Goal: Task Accomplishment & Management: Use online tool/utility

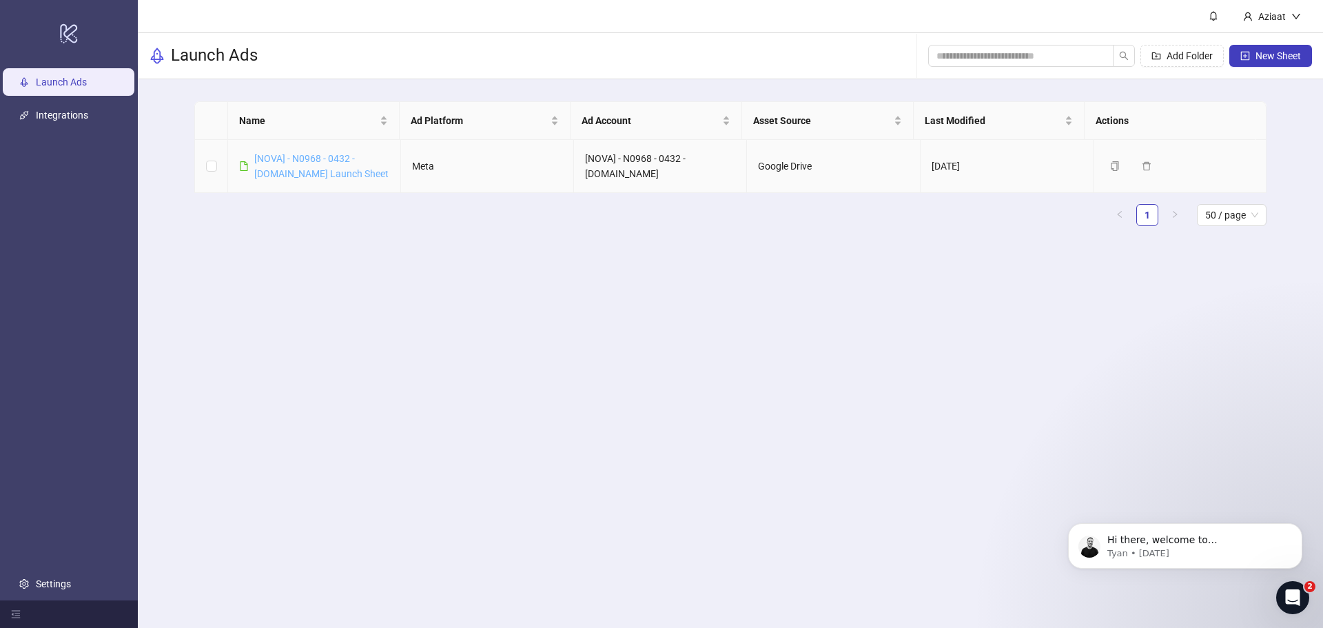
click at [325, 172] on link "[NOVA] - N0968 - 0432 - [DOMAIN_NAME] Launch Sheet" at bounding box center [321, 166] width 134 height 26
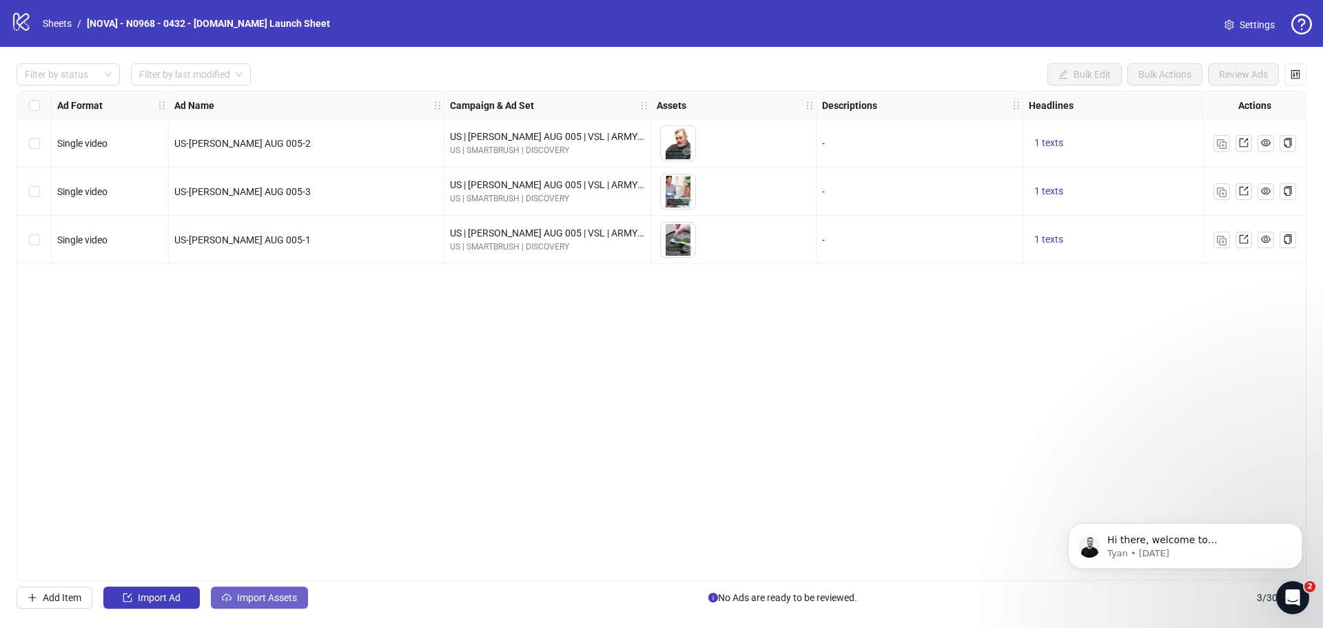
click at [232, 598] on icon "cloud-upload" at bounding box center [227, 596] width 10 height 6
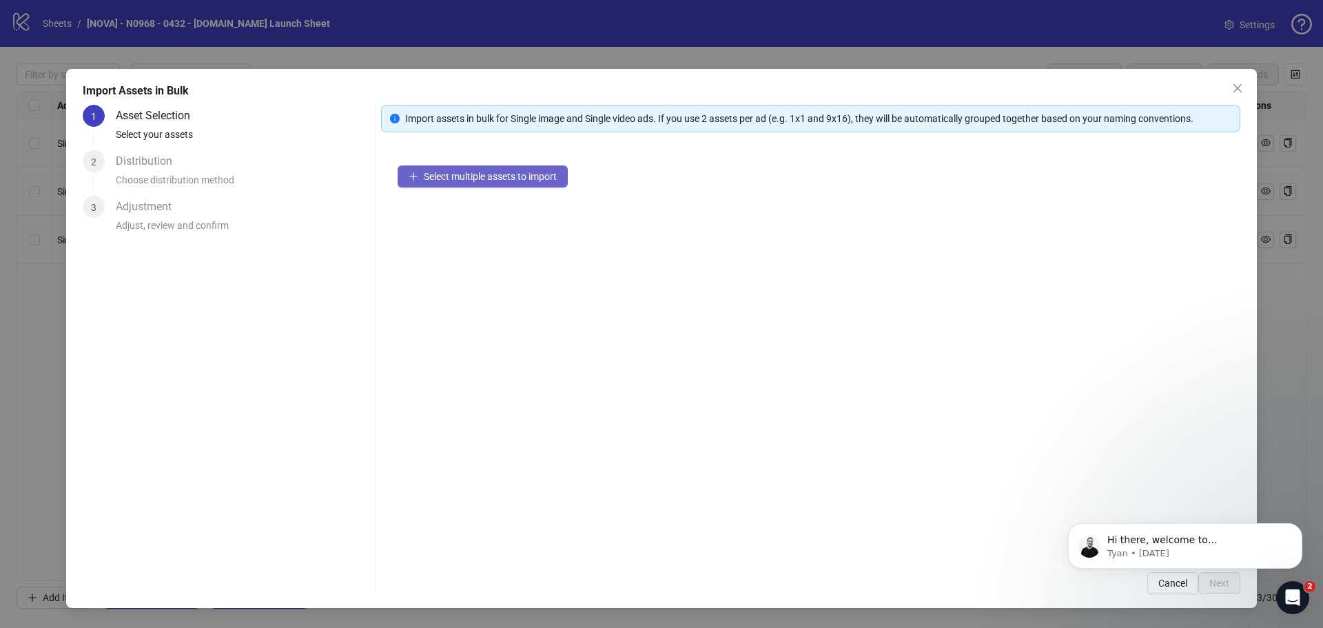
click at [484, 173] on span "Select multiple assets to import" at bounding box center [490, 176] width 133 height 11
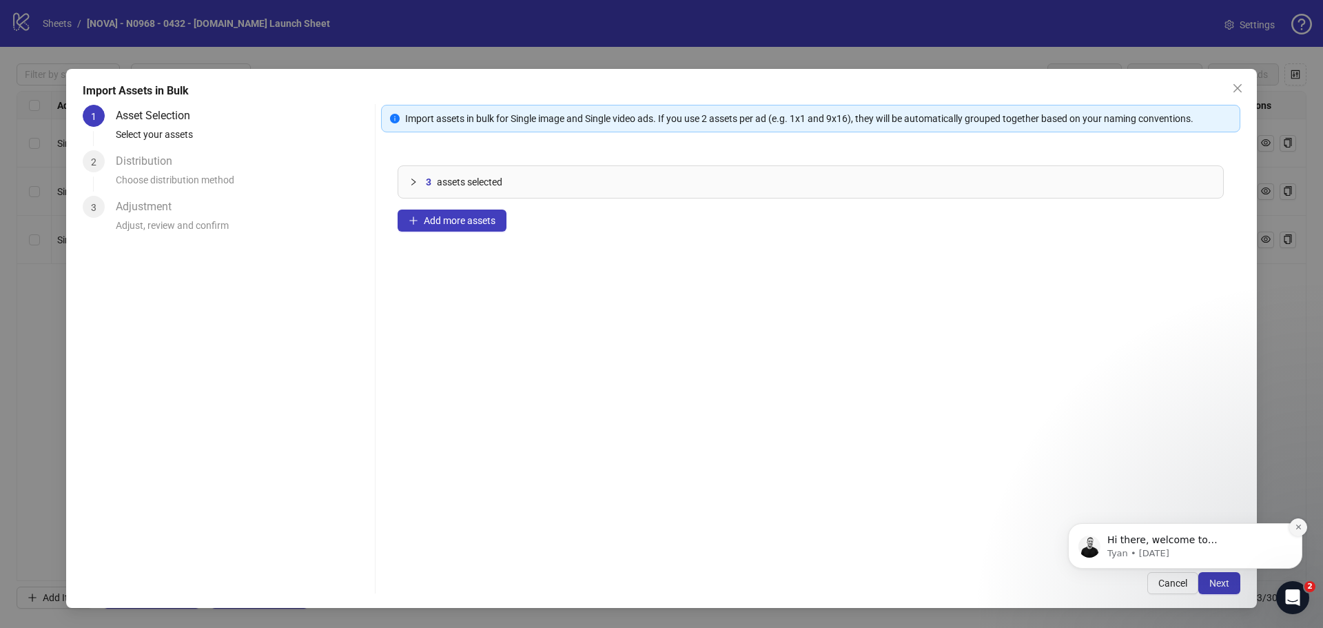
click at [1296, 529] on icon "Dismiss notification" at bounding box center [1299, 527] width 8 height 8
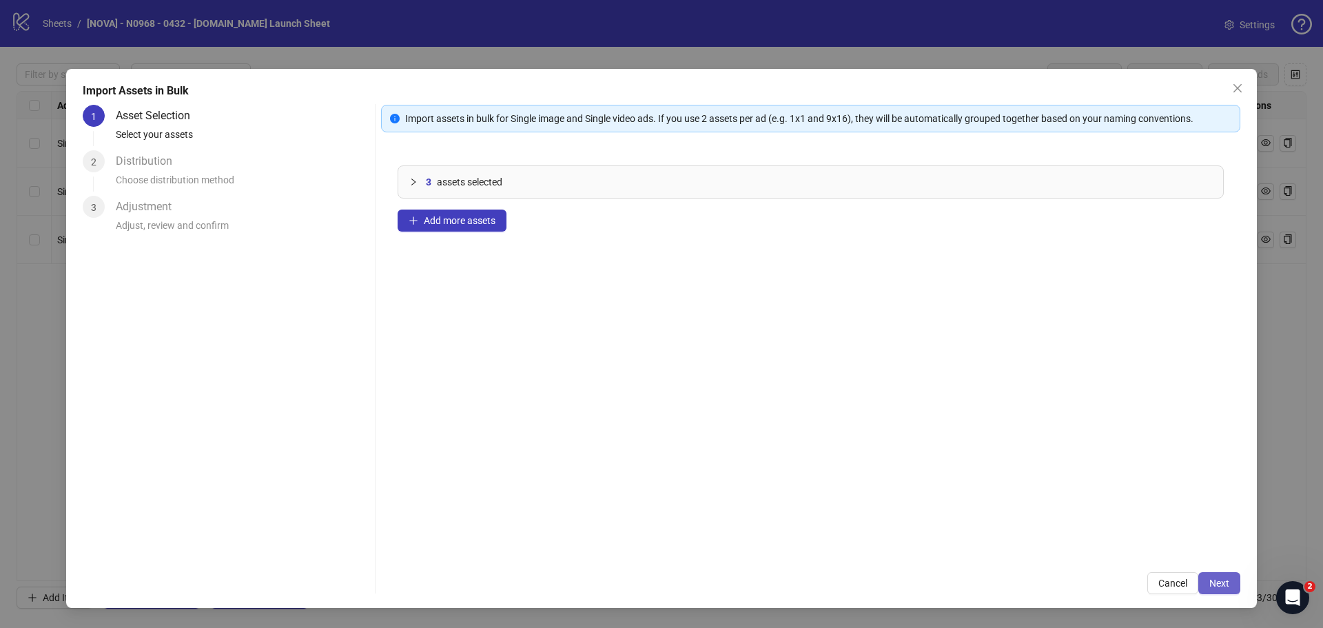
click at [1213, 579] on span "Next" at bounding box center [1220, 583] width 20 height 11
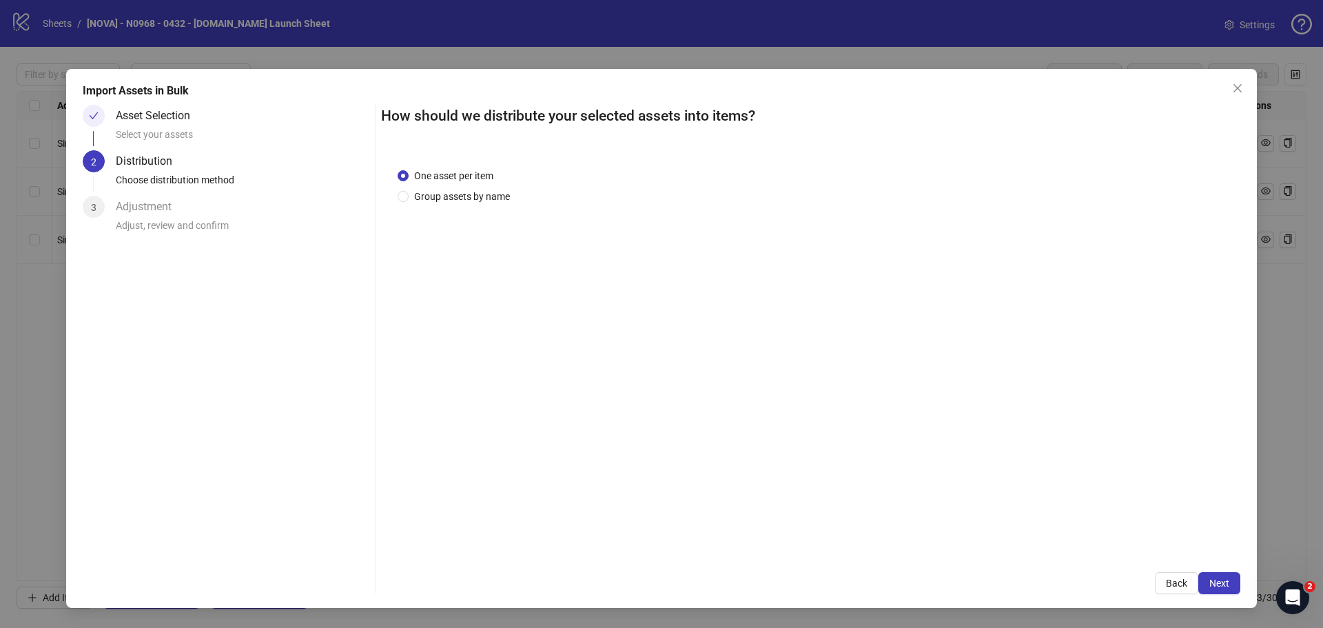
click at [1213, 579] on span "Next" at bounding box center [1220, 583] width 20 height 11
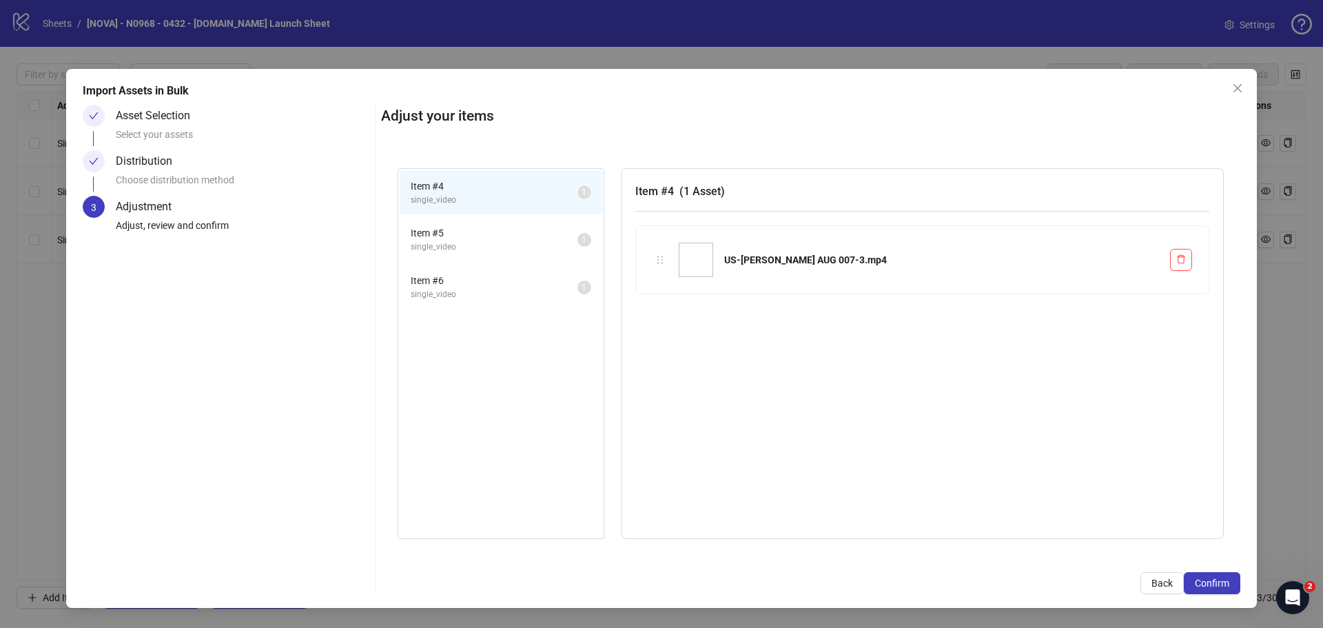
click at [1213, 579] on span "Confirm" at bounding box center [1212, 583] width 34 height 11
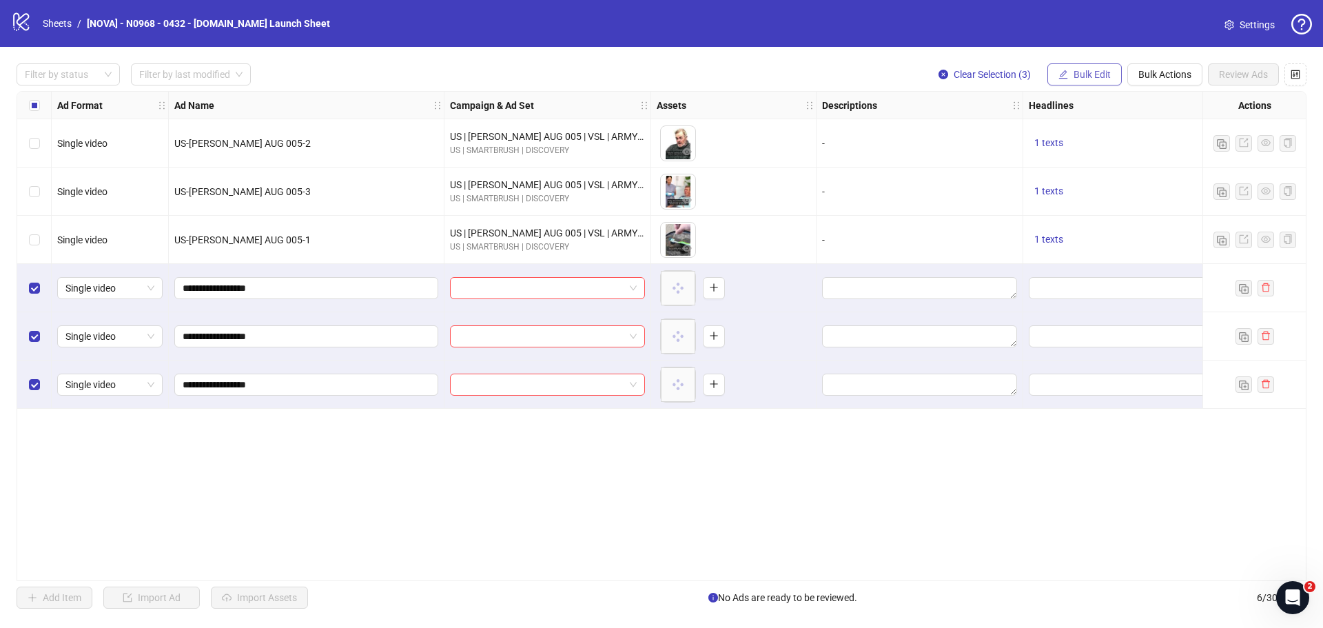
click at [1068, 79] on button "Bulk Edit" at bounding box center [1085, 74] width 74 height 22
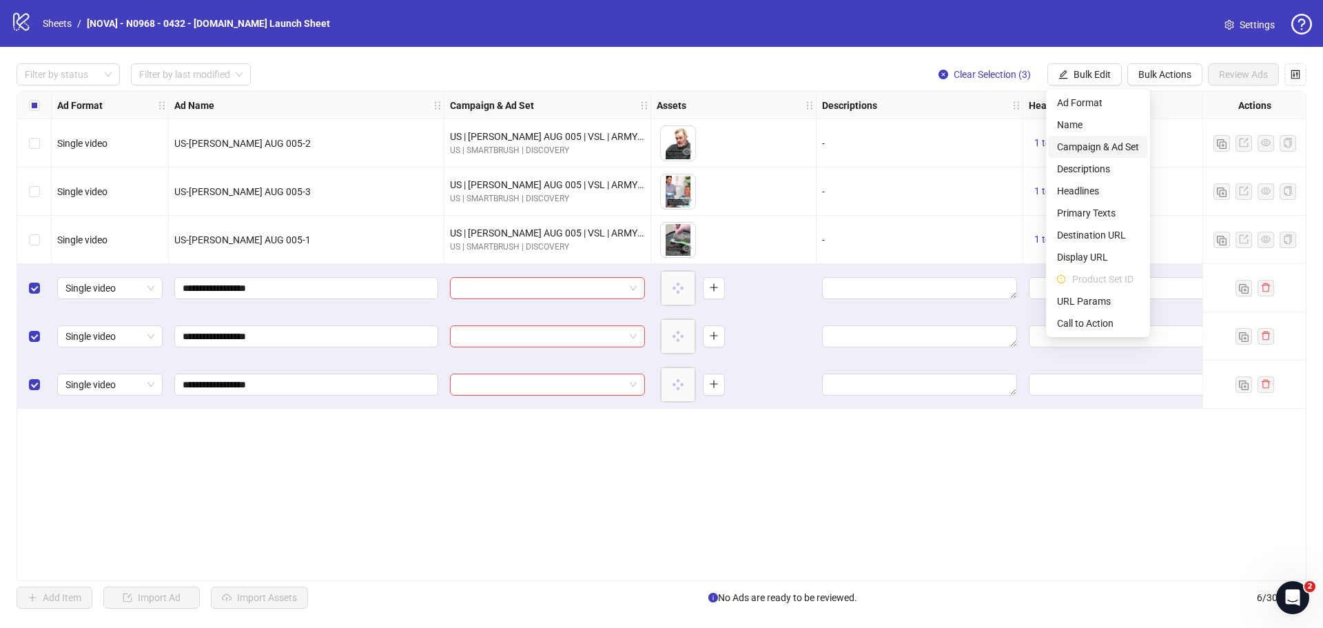
click at [1089, 141] on span "Campaign & Ad Set" at bounding box center [1098, 146] width 82 height 15
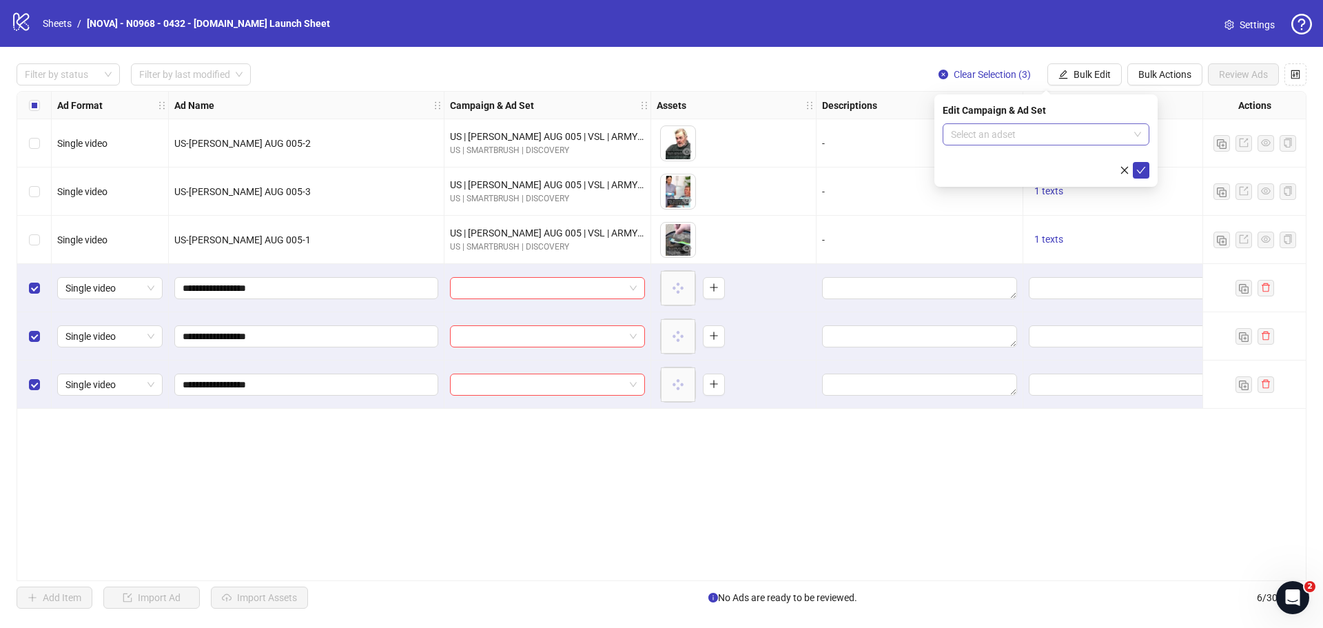
click at [1014, 130] on input "search" at bounding box center [1040, 134] width 178 height 21
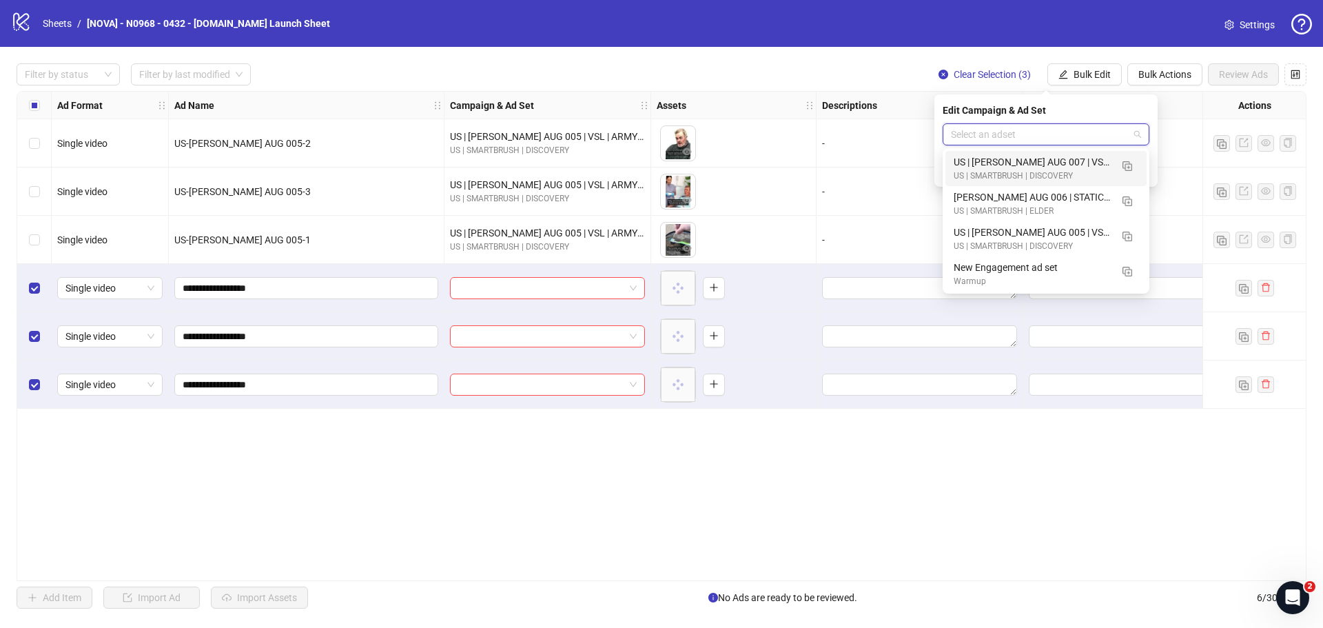
paste input "**********"
type input "**********"
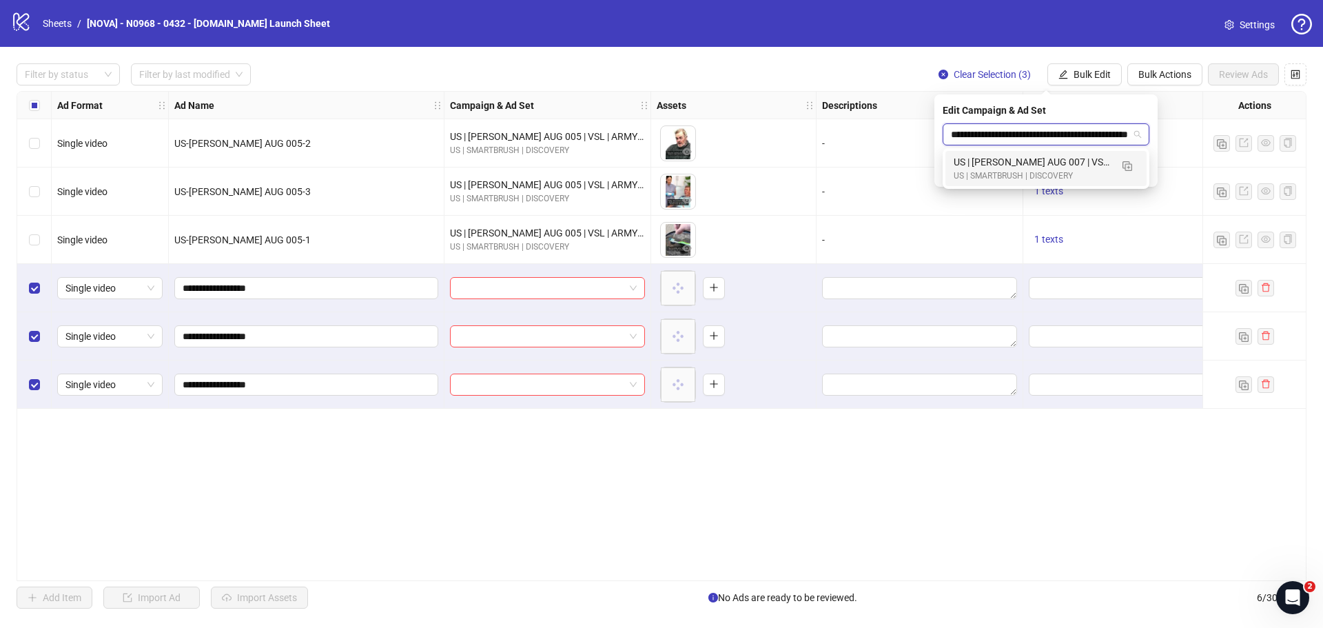
scroll to position [0, 64]
click at [1074, 168] on div "US | [PERSON_NAME] AUG 007 | VSL | ARMY DENTIST | VARIATION" at bounding box center [1032, 161] width 157 height 15
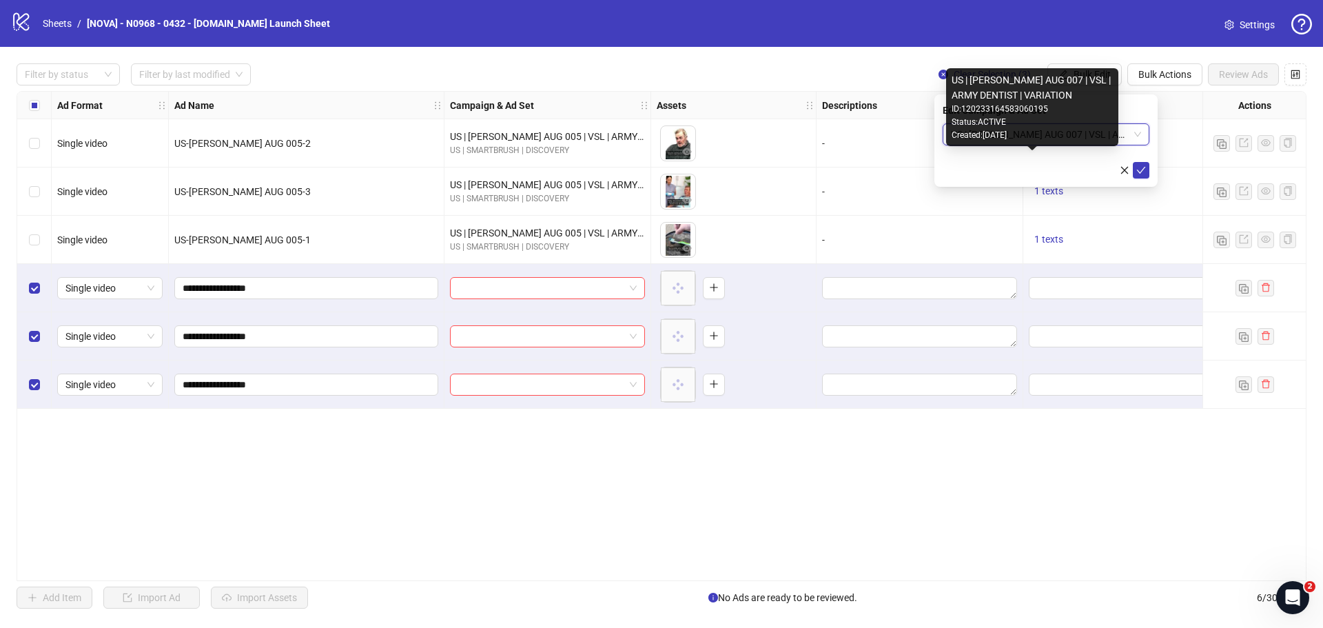
scroll to position [0, 0]
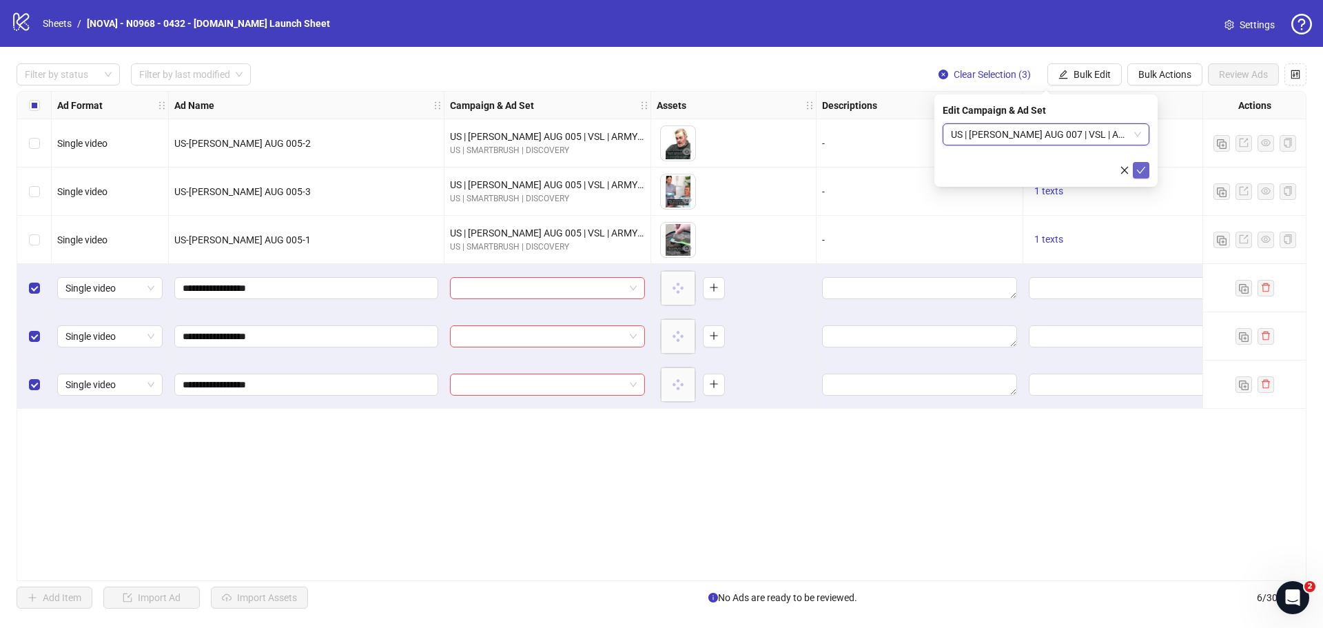
click at [1143, 171] on icon "check" at bounding box center [1141, 170] width 10 height 10
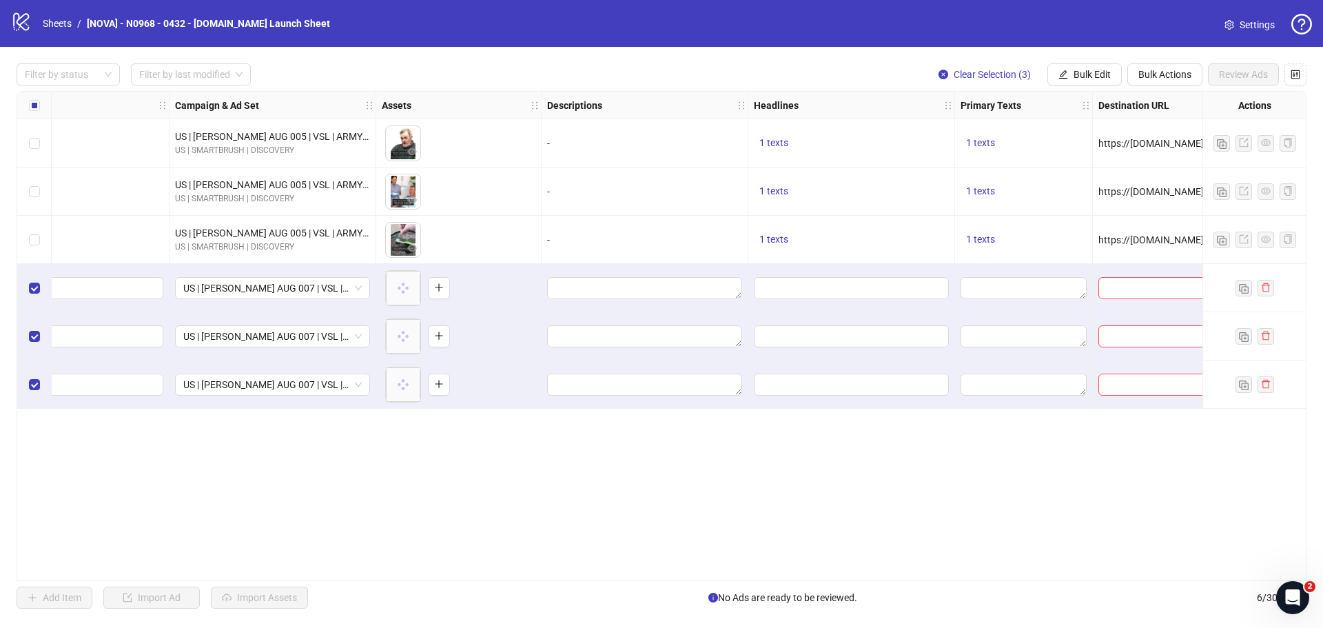
scroll to position [0, 414]
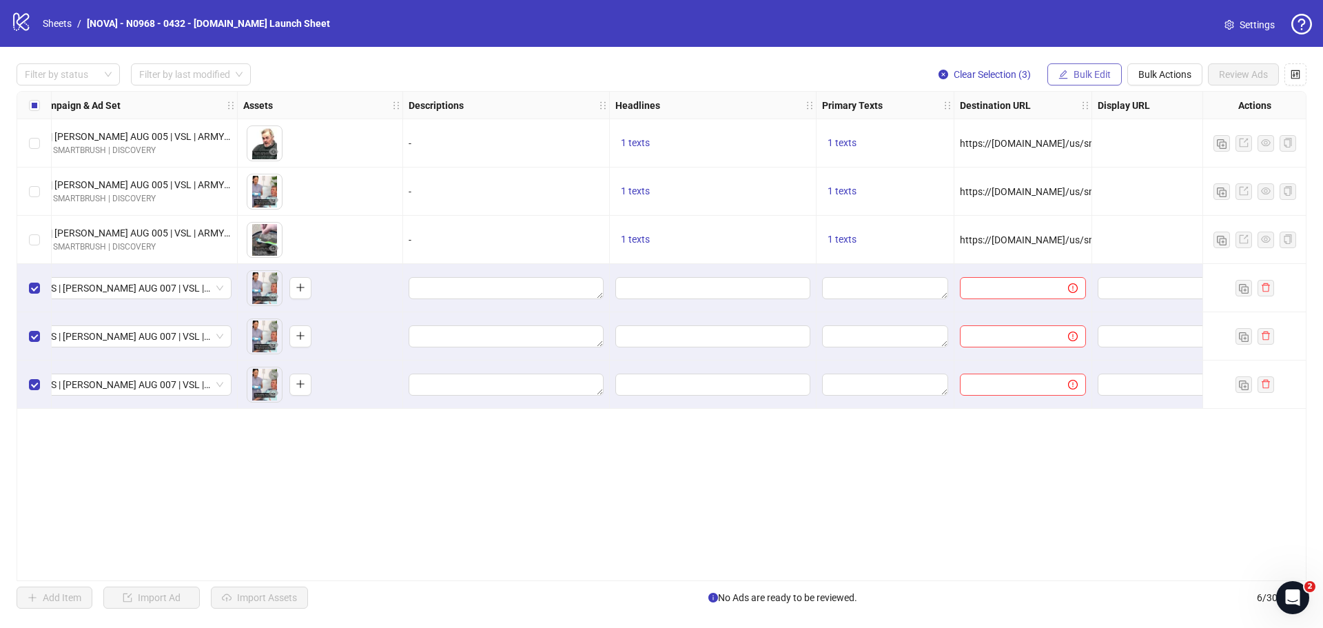
click at [1061, 74] on icon "edit" at bounding box center [1063, 74] width 9 height 9
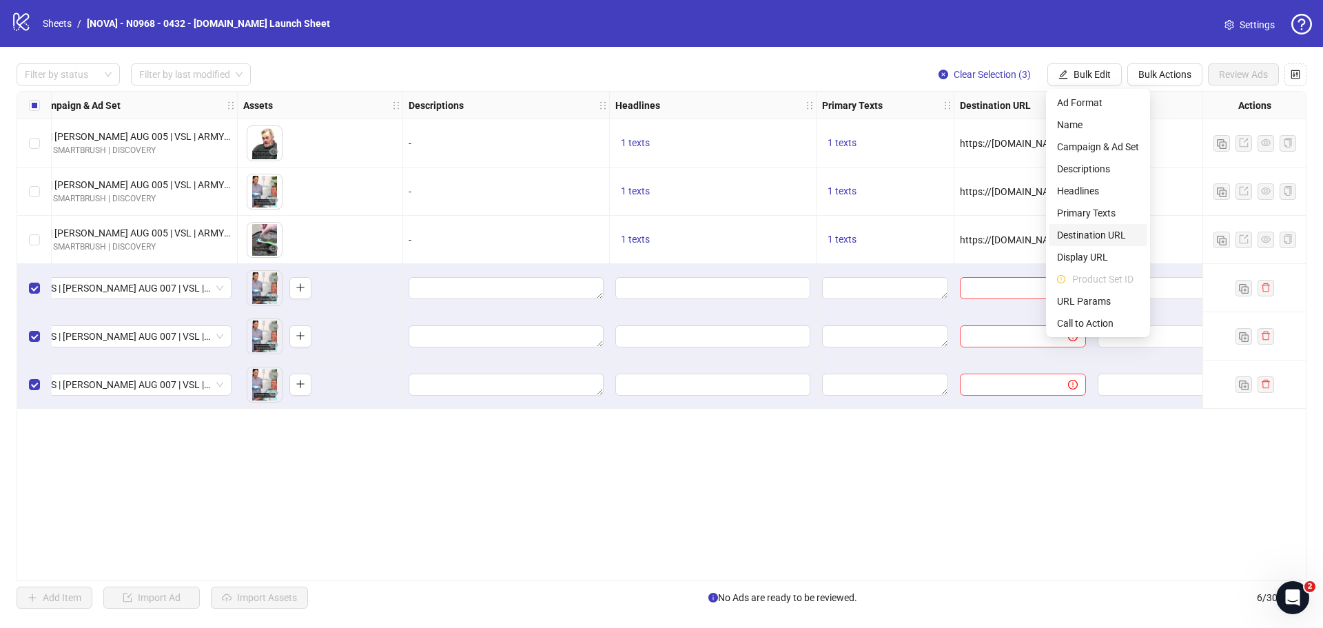
click at [1101, 236] on span "Destination URL" at bounding box center [1098, 234] width 82 height 15
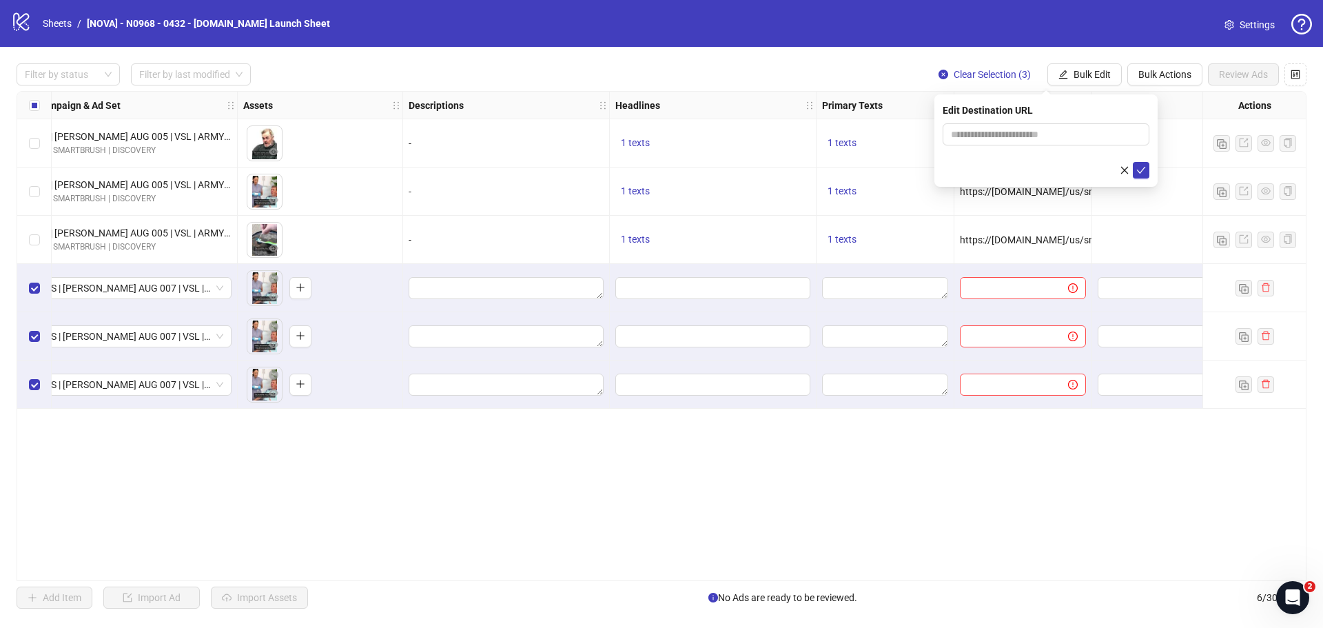
click at [1052, 145] on form at bounding box center [1046, 150] width 207 height 55
click at [1048, 140] on input "text" at bounding box center [1040, 134] width 179 height 15
paste input "**********"
type input "**********"
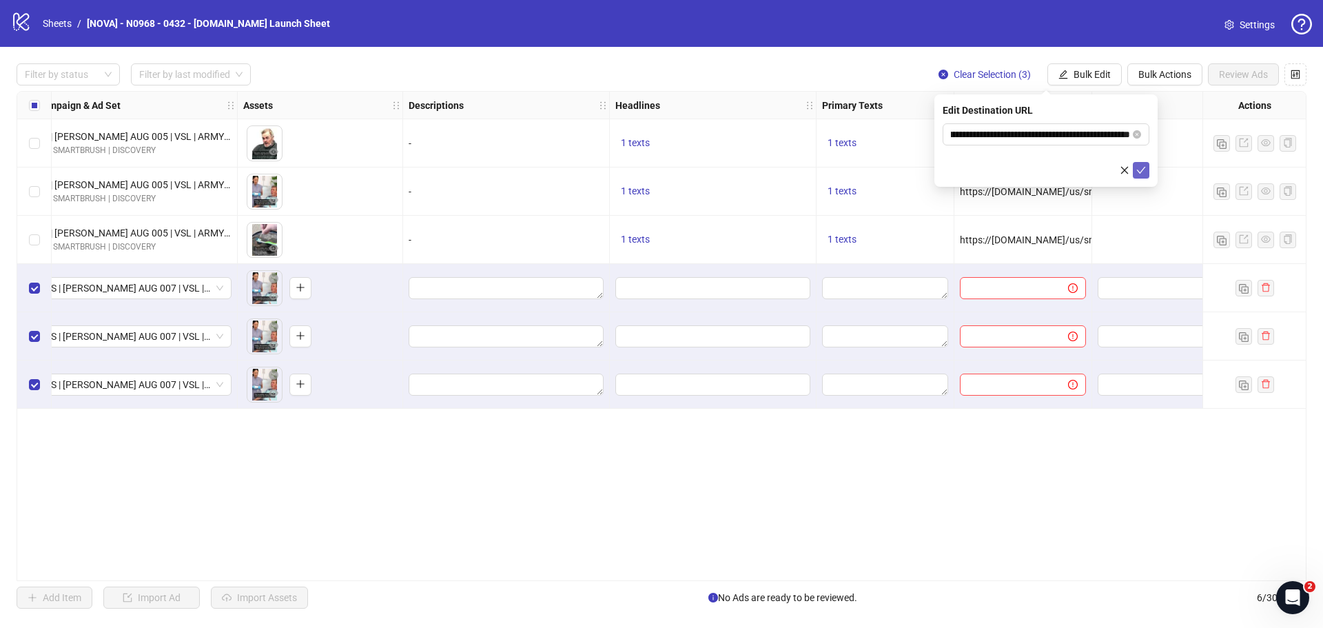
click at [1144, 170] on icon "check" at bounding box center [1141, 170] width 10 height 10
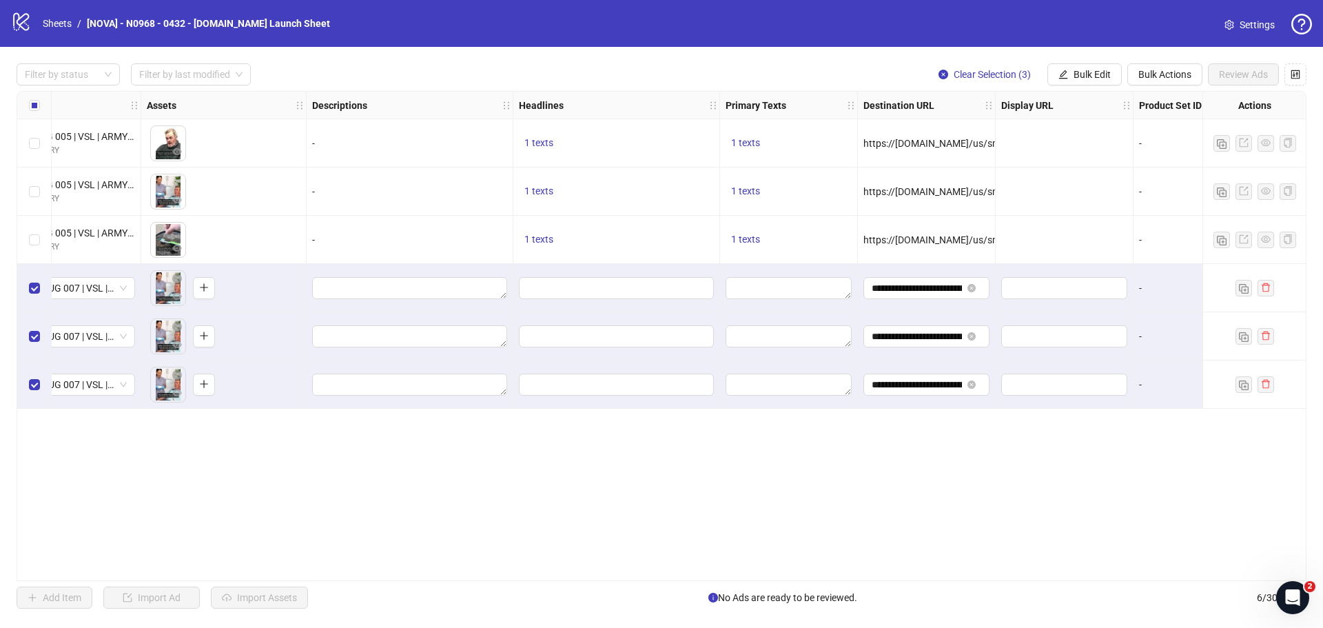
scroll to position [0, 551]
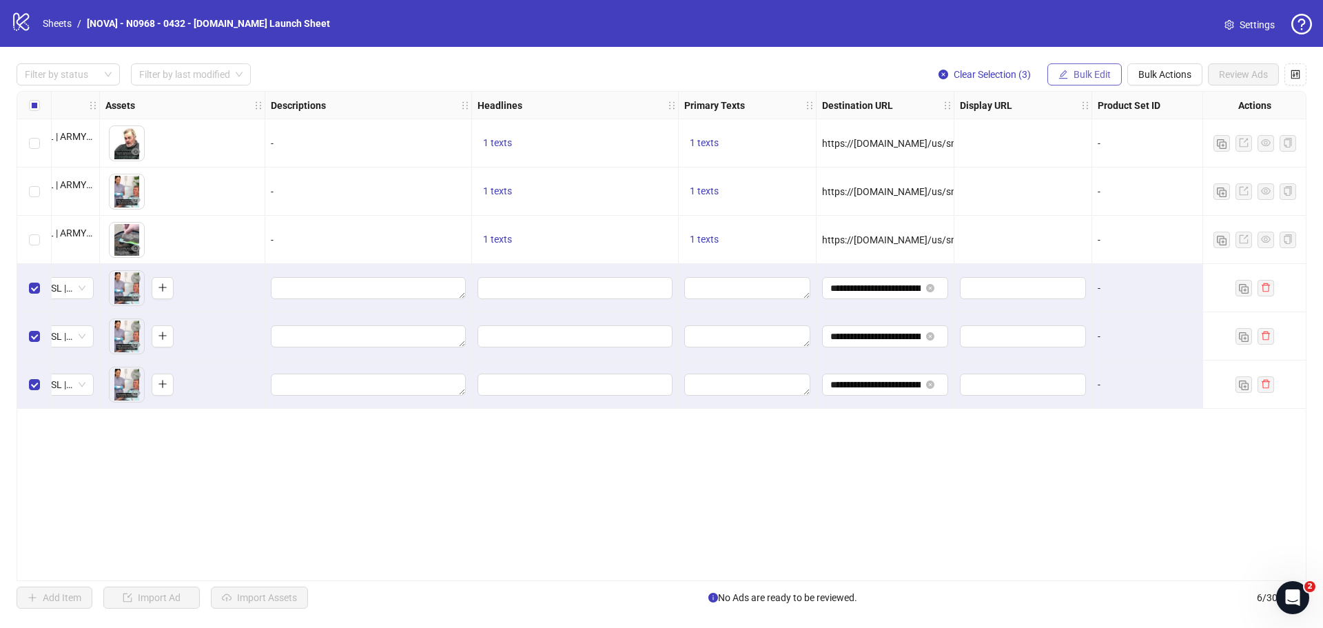
click at [1088, 79] on span "Bulk Edit" at bounding box center [1092, 74] width 37 height 11
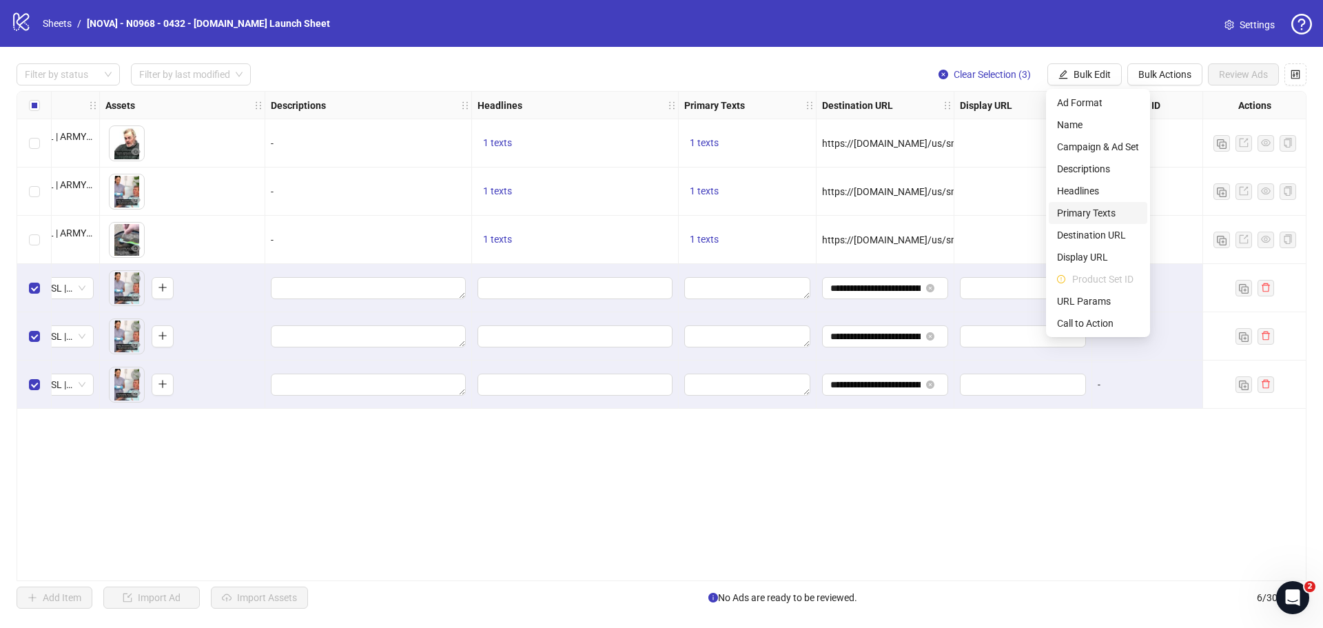
click at [1094, 209] on span "Primary Texts" at bounding box center [1098, 212] width 82 height 15
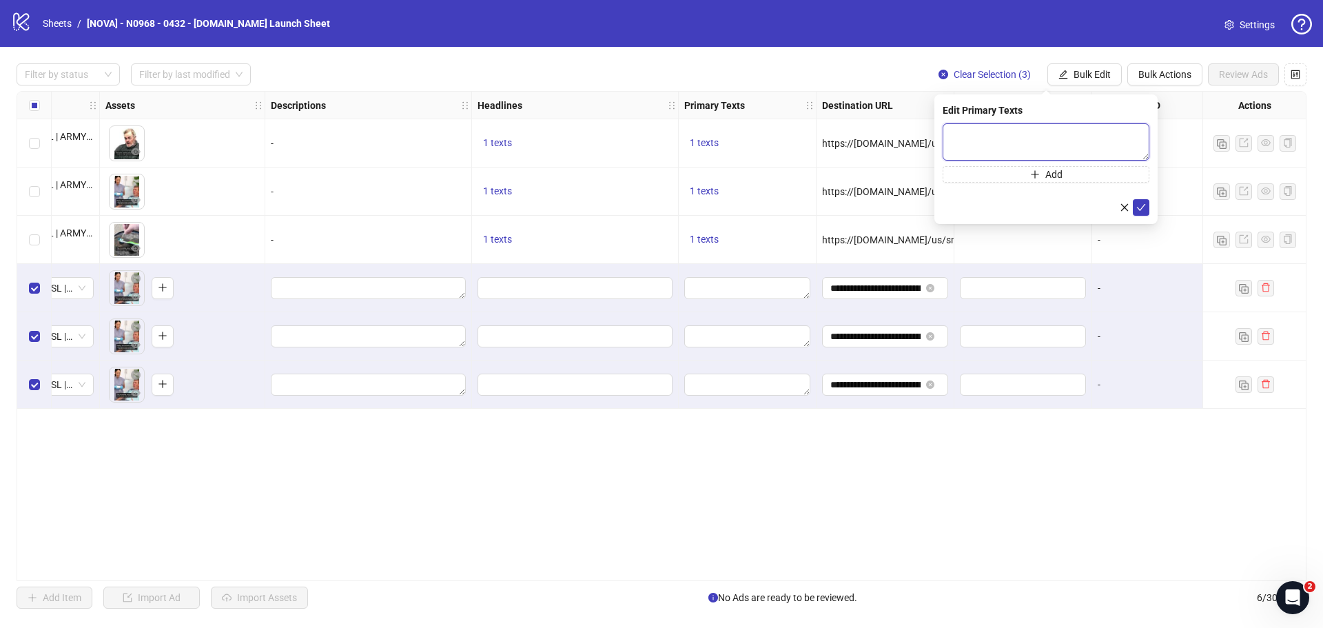
click at [1121, 139] on textarea at bounding box center [1046, 141] width 207 height 37
paste textarea "**********"
type textarea "**********"
click at [1145, 203] on icon "check" at bounding box center [1141, 208] width 10 height 10
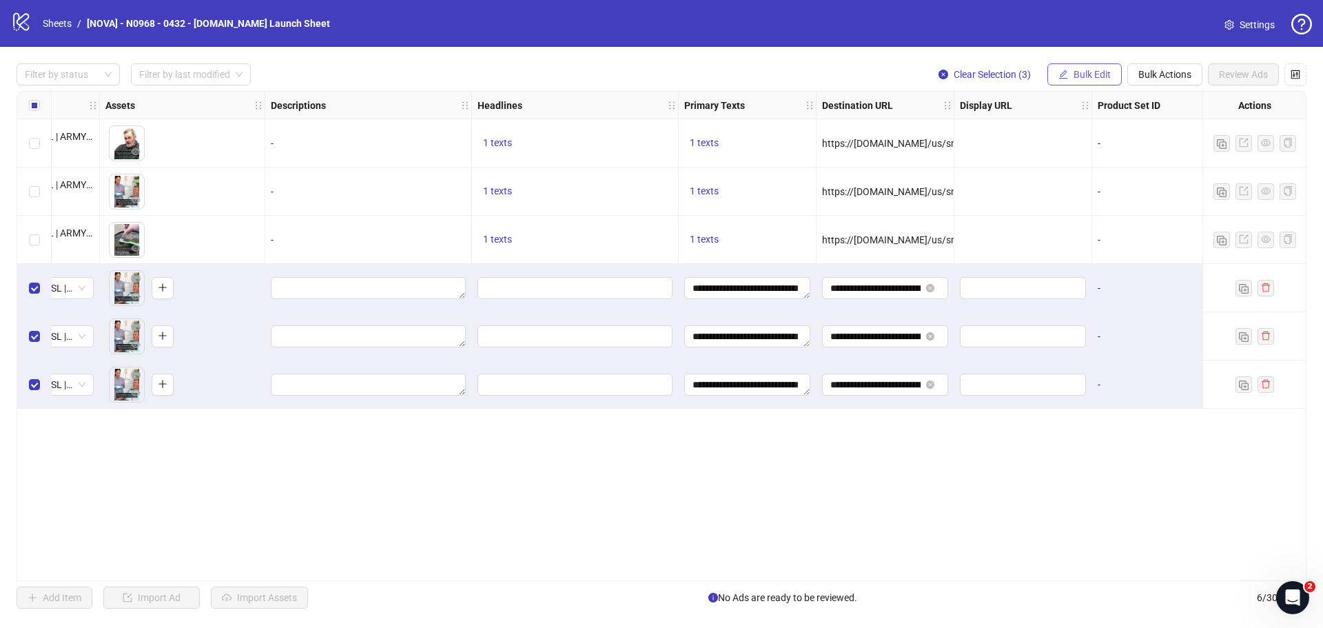
click at [1081, 75] on span "Bulk Edit" at bounding box center [1092, 74] width 37 height 11
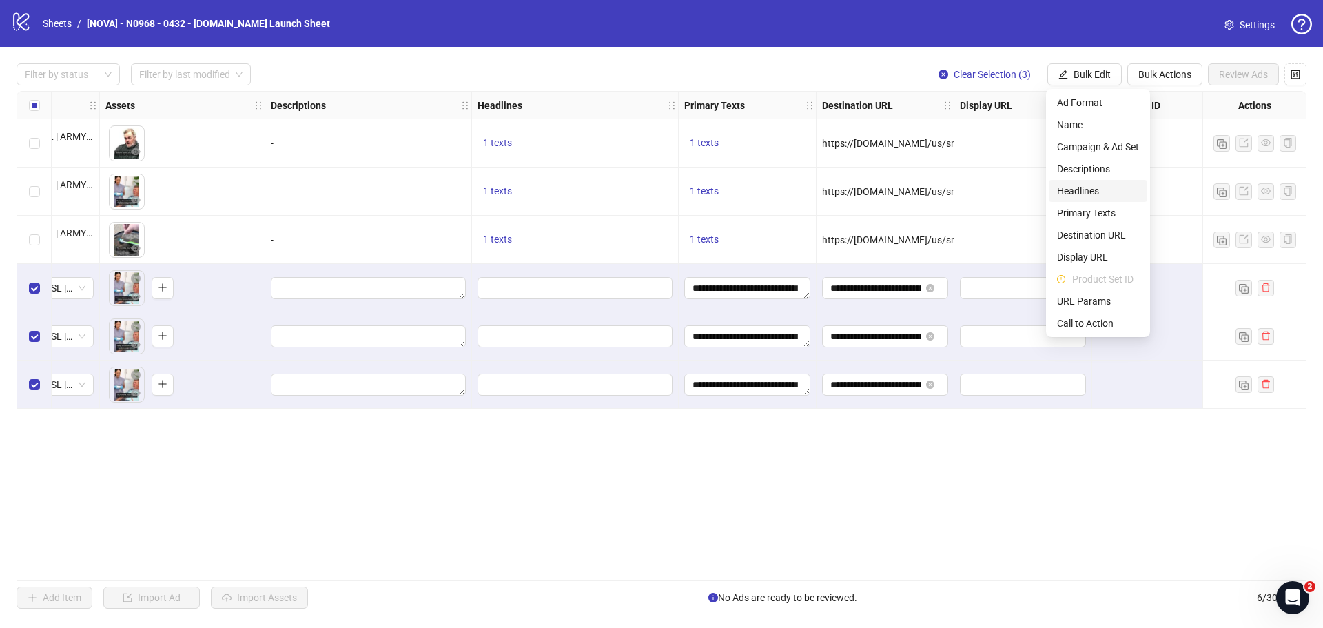
click at [1106, 194] on span "Headlines" at bounding box center [1098, 190] width 82 height 15
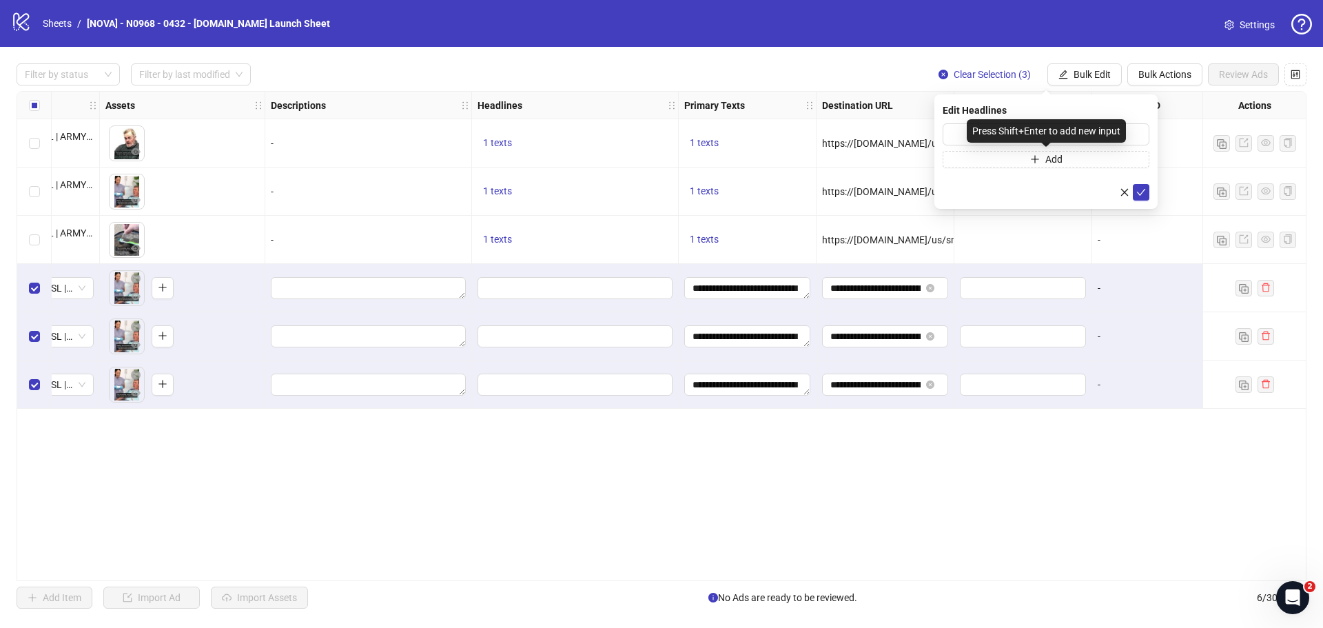
click at [993, 136] on div "Press Shift+Enter to add new input" at bounding box center [1046, 130] width 159 height 23
click at [967, 134] on div "Press Shift+Enter to add new input" at bounding box center [1046, 130] width 159 height 23
click at [955, 134] on input "text" at bounding box center [1046, 134] width 207 height 22
paste input "**********"
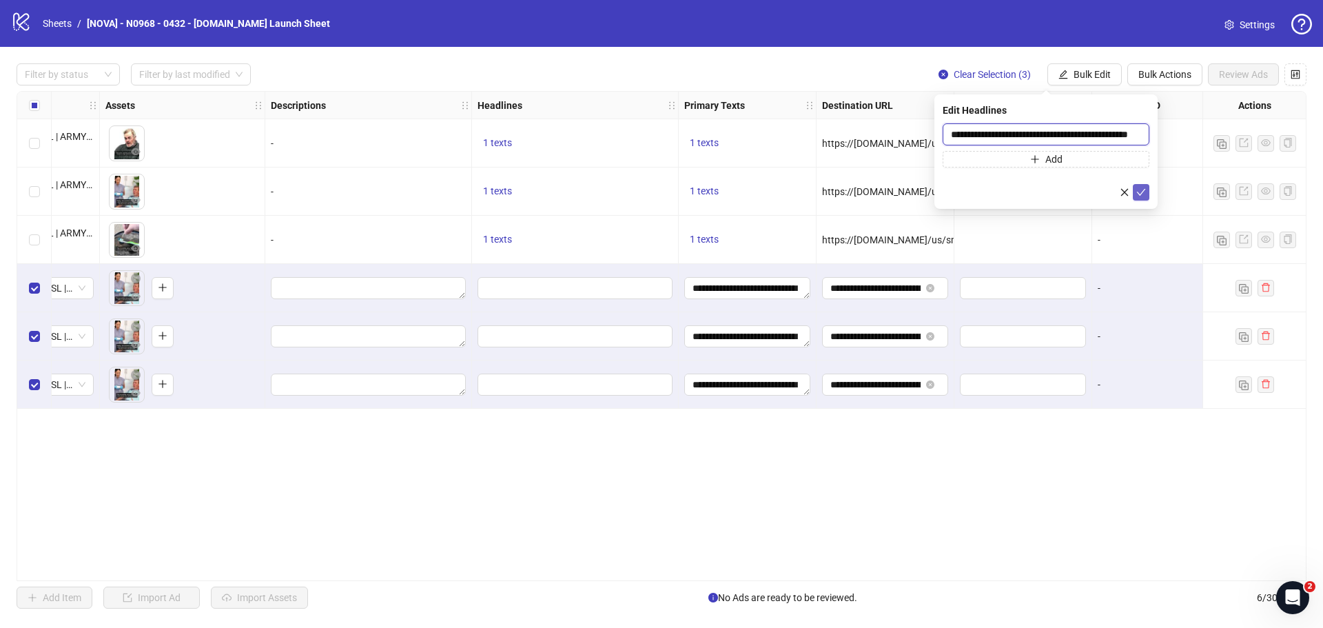
type input "**********"
click at [1141, 185] on button "submit" at bounding box center [1141, 192] width 17 height 17
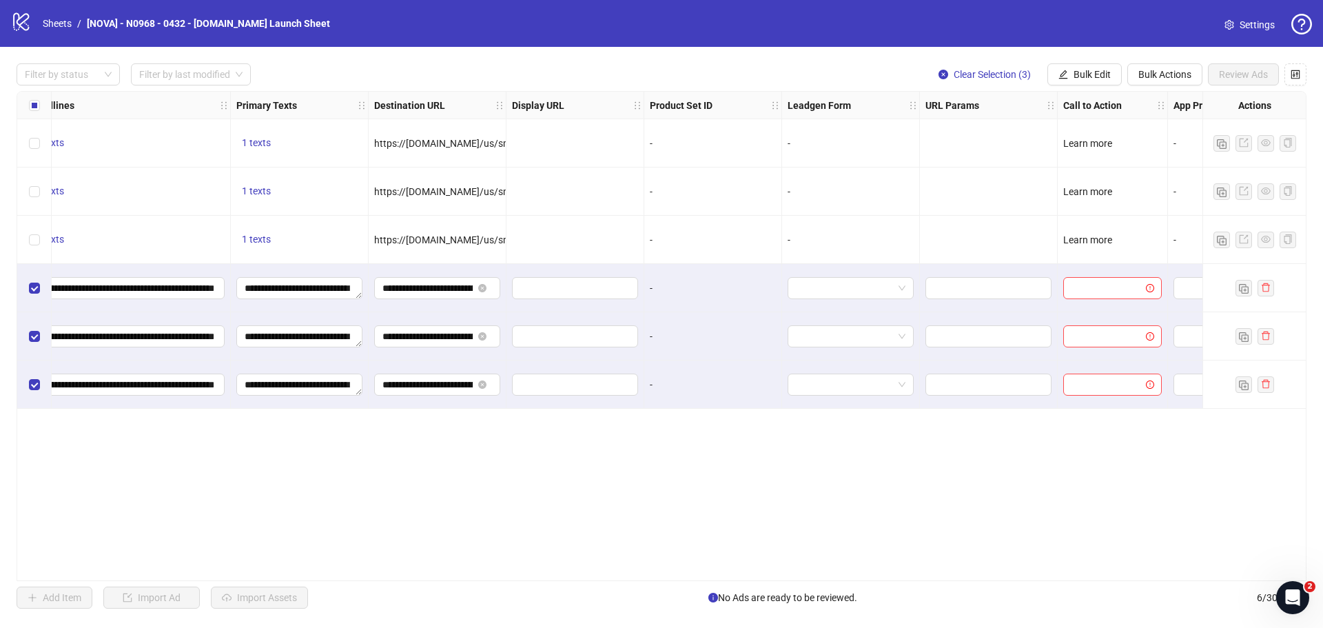
scroll to position [0, 1103]
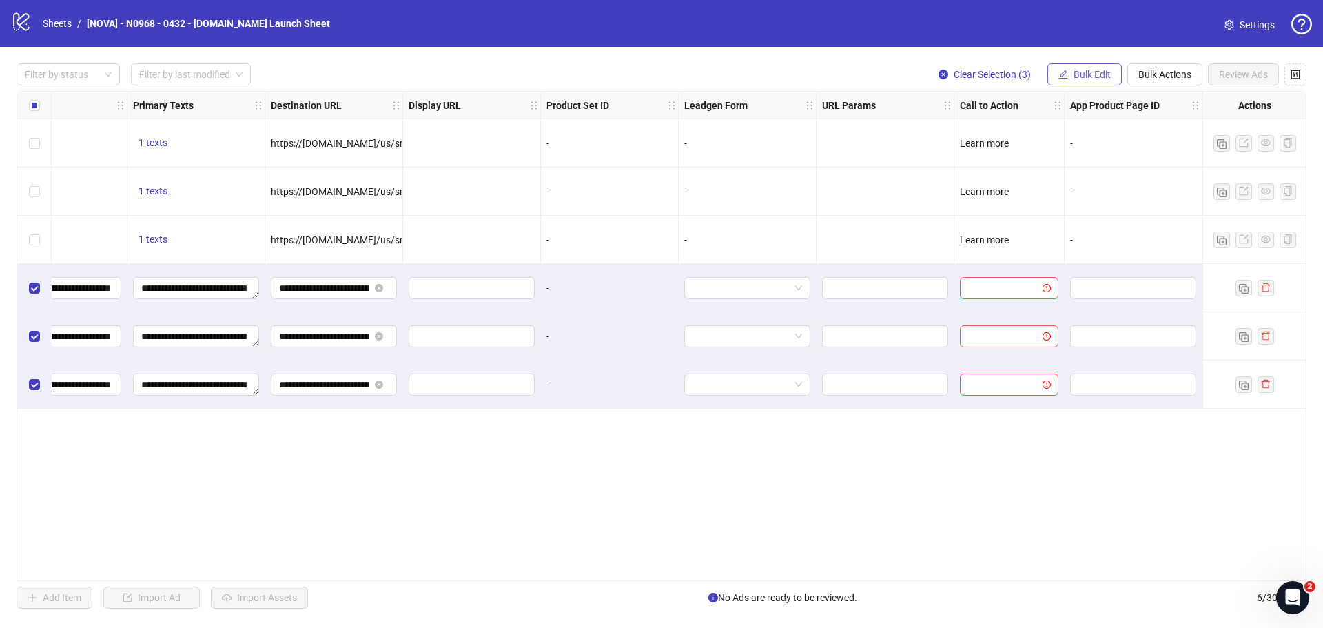
click at [1078, 73] on span "Bulk Edit" at bounding box center [1092, 74] width 37 height 11
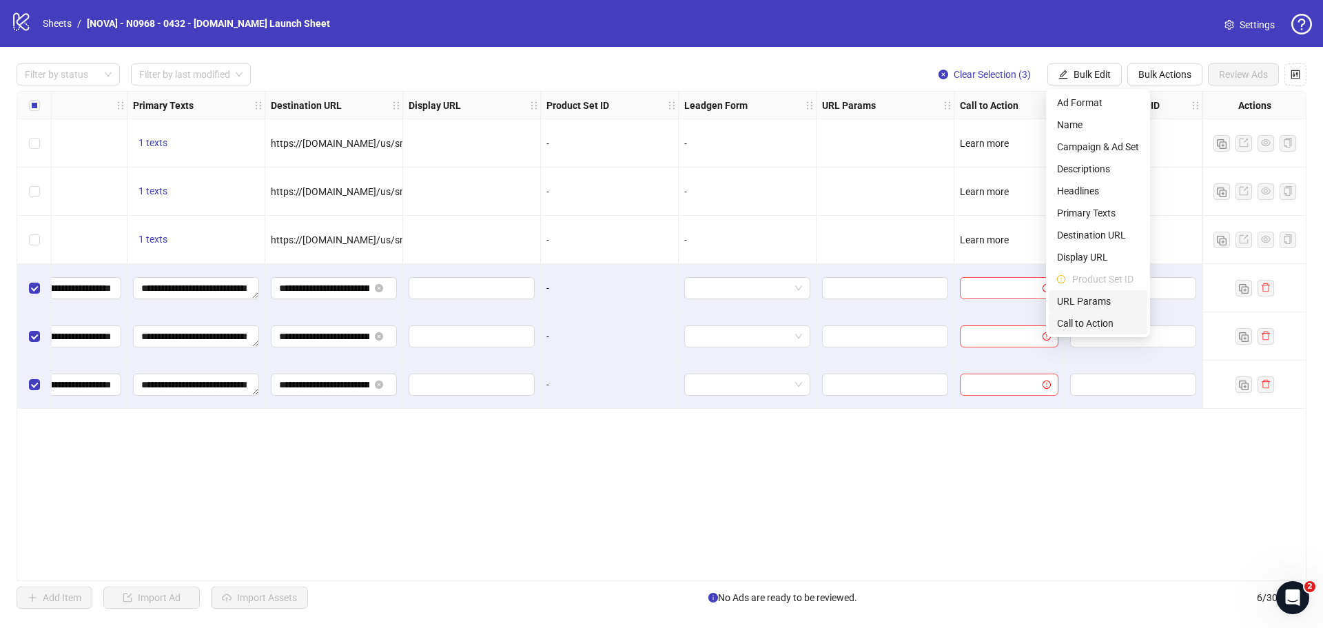
click at [1092, 316] on span "Call to Action" at bounding box center [1098, 323] width 82 height 15
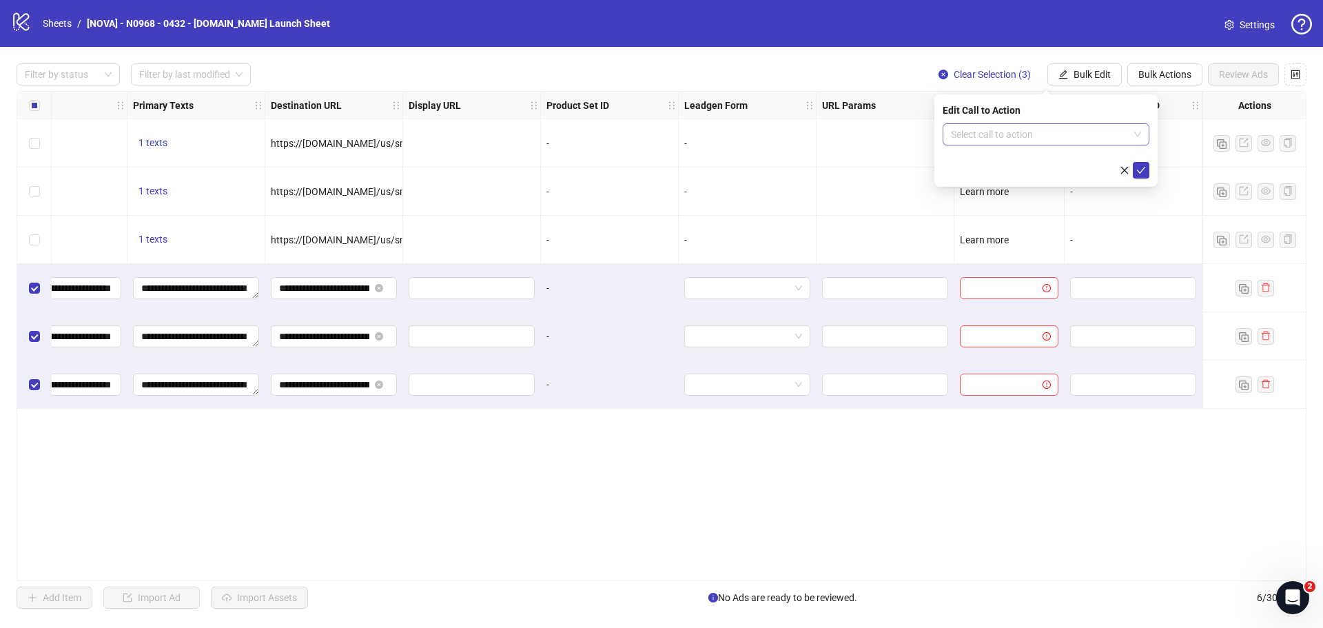
click at [1010, 130] on input "search" at bounding box center [1040, 134] width 178 height 21
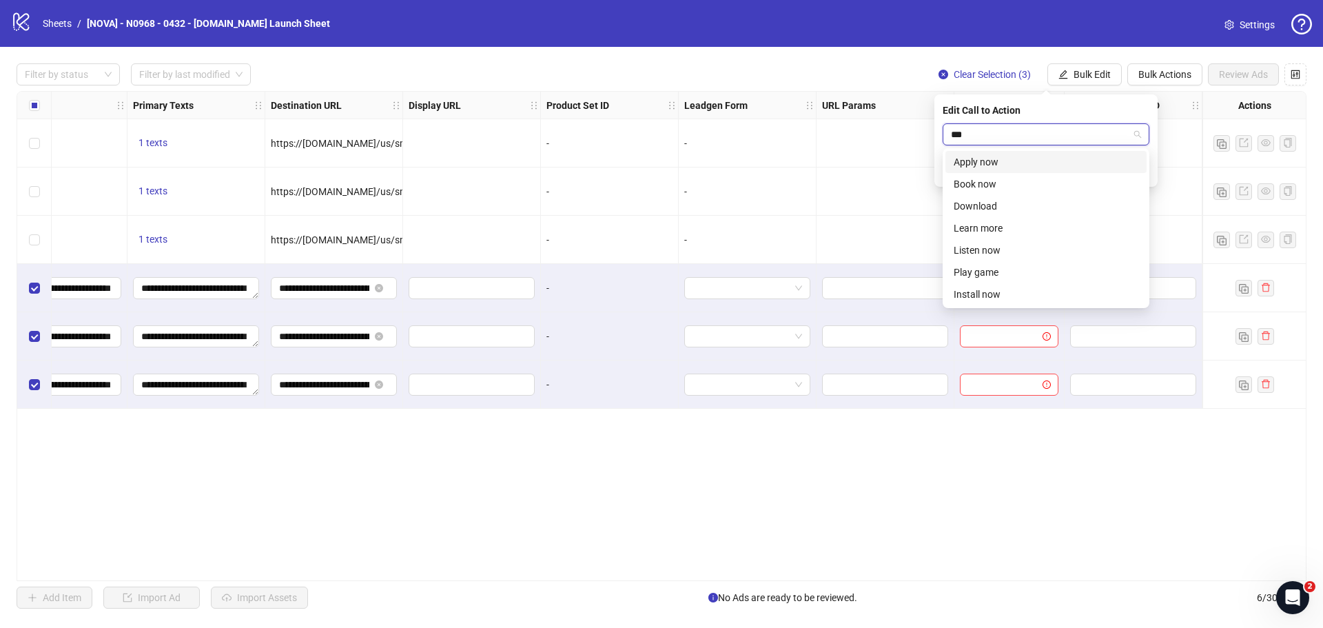
type input "****"
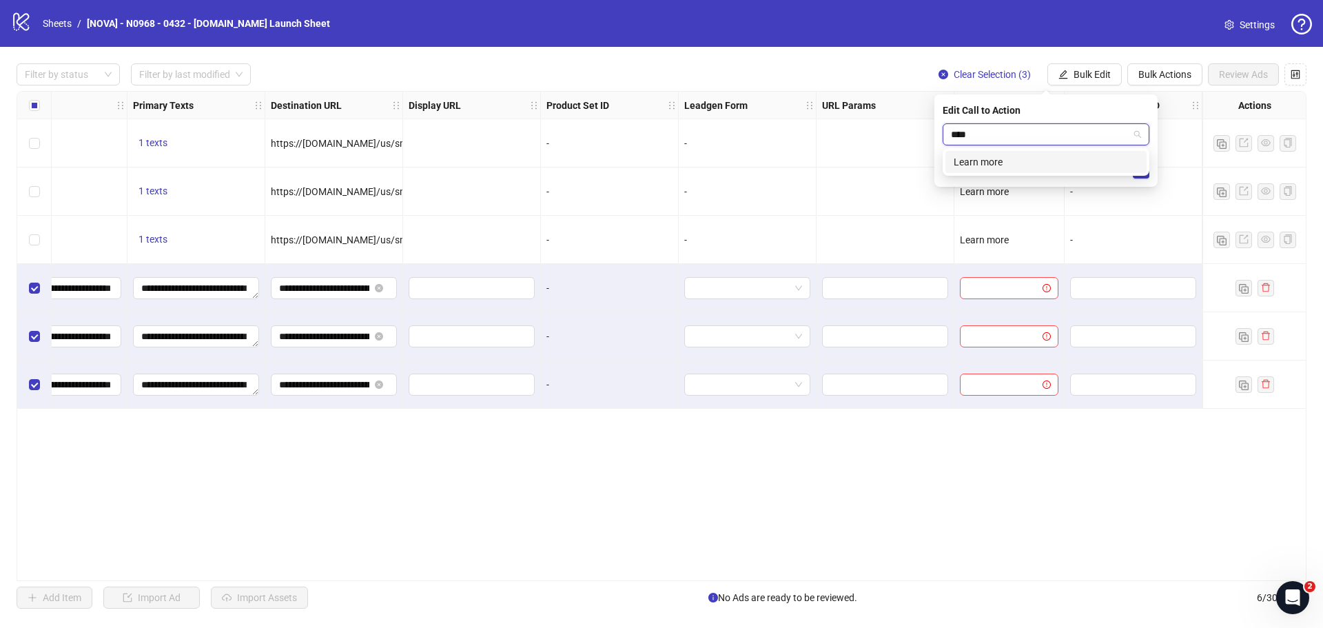
click at [999, 159] on div "Learn more" at bounding box center [1046, 161] width 185 height 15
click at [1137, 171] on icon "check" at bounding box center [1141, 170] width 10 height 10
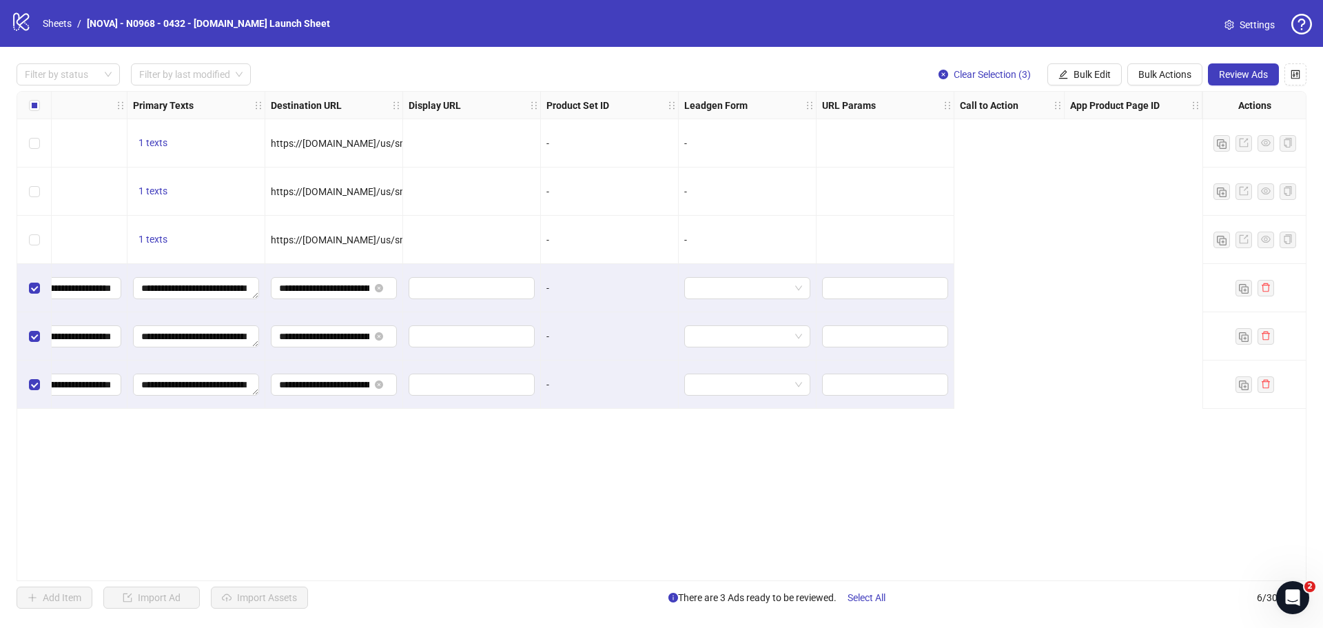
scroll to position [0, 0]
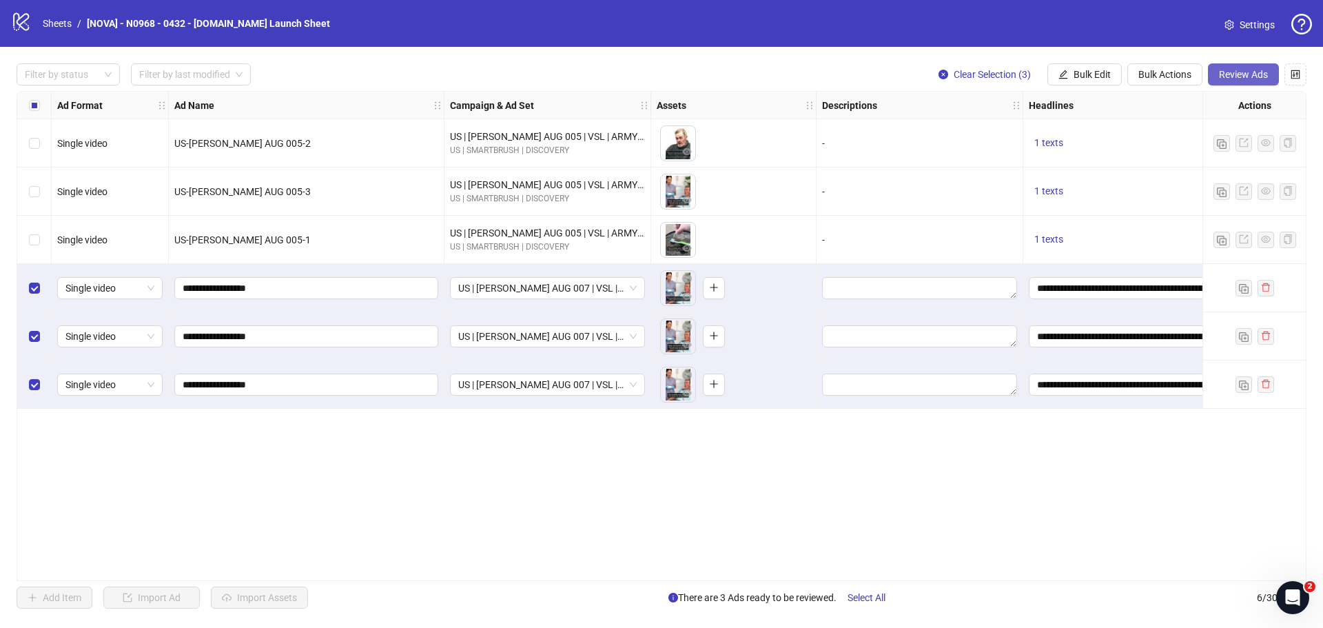
click at [1241, 74] on span "Review Ads" at bounding box center [1243, 74] width 49 height 11
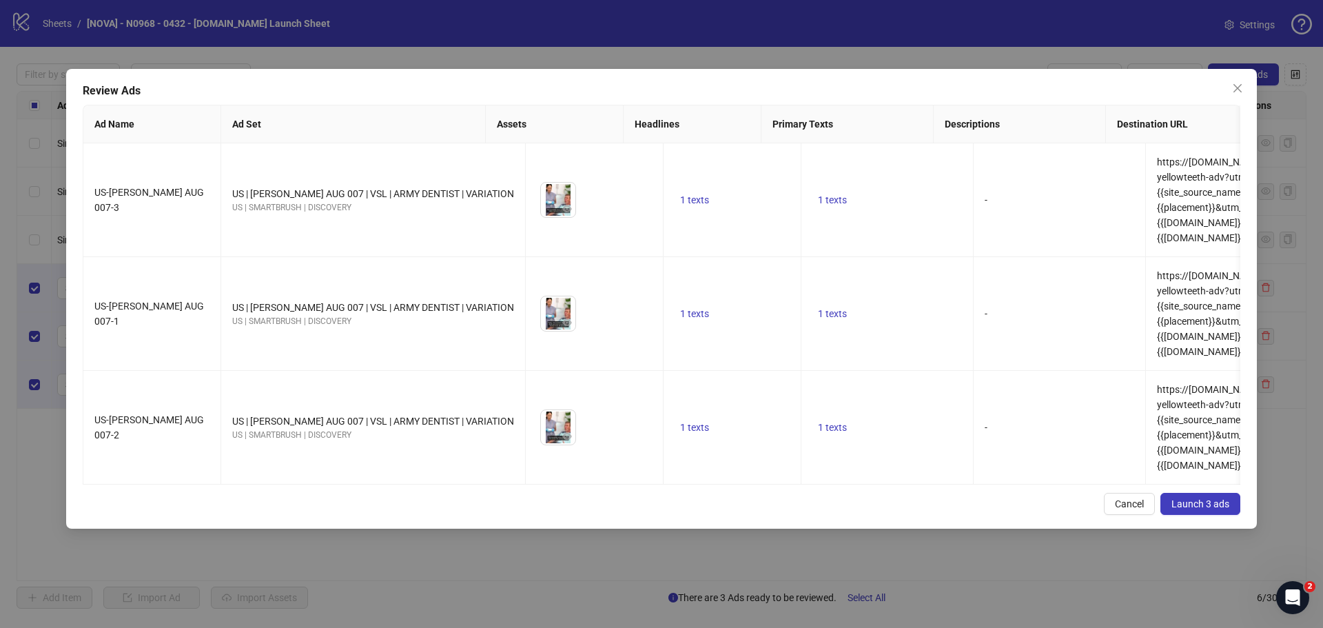
click at [1196, 493] on button "Launch 3 ads" at bounding box center [1201, 504] width 80 height 22
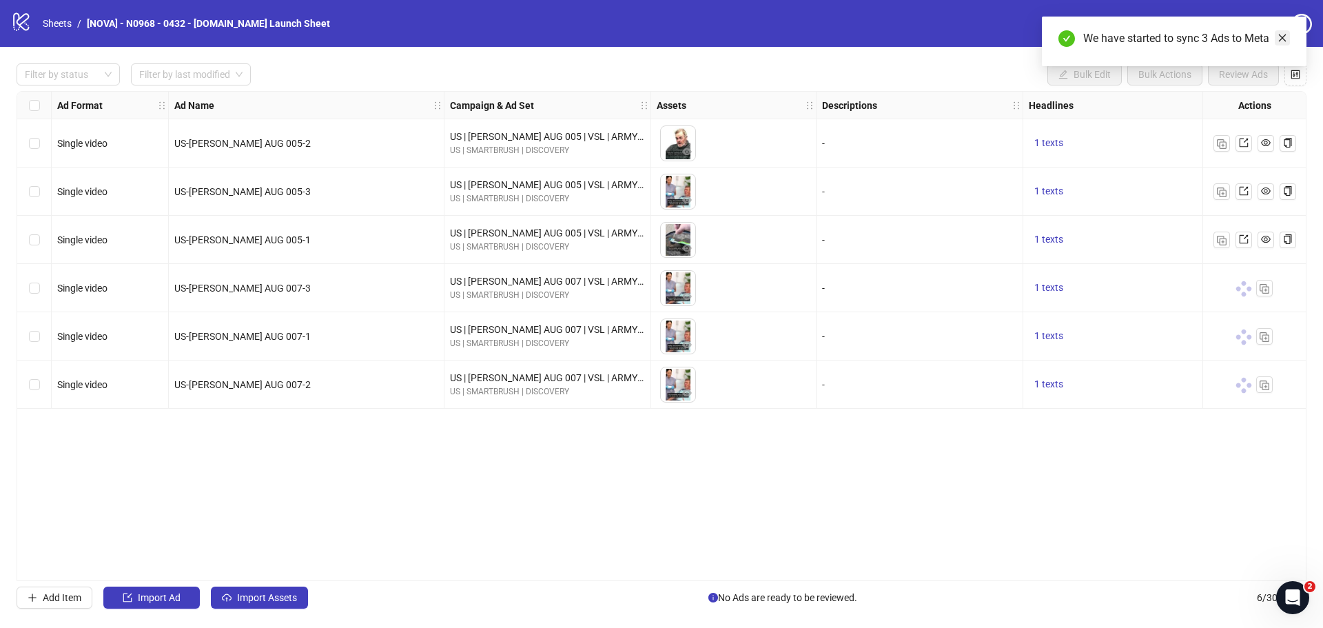
click at [1283, 38] on icon "close" at bounding box center [1283, 38] width 10 height 10
